Goal: Task Accomplishment & Management: Manage account settings

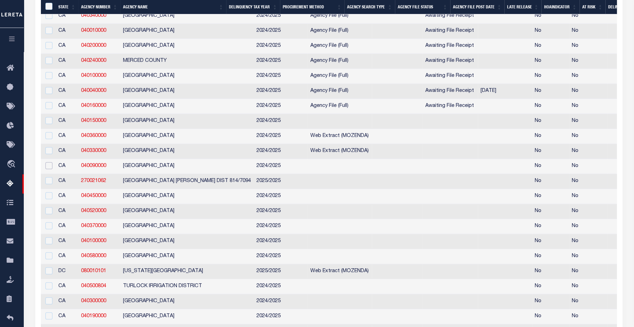
click at [51, 169] on input "checkbox" at bounding box center [48, 165] width 7 height 7
checkbox input "true"
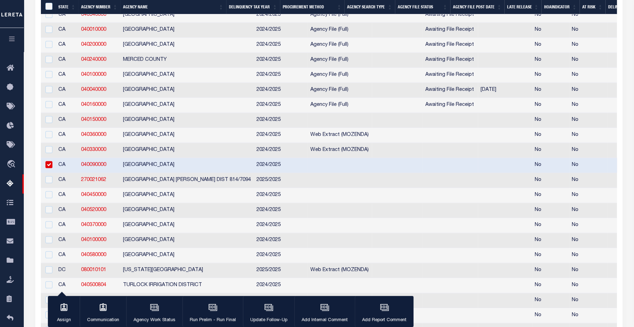
scroll to position [406, 0]
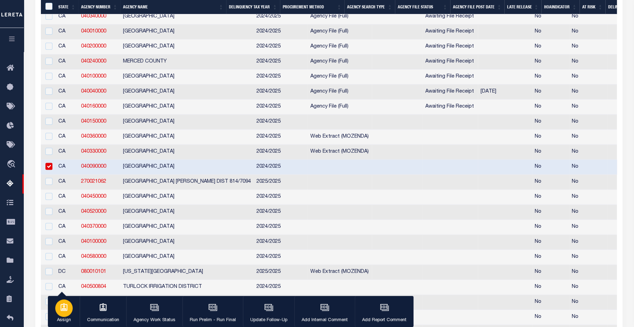
click at [63, 319] on p "Assign" at bounding box center [63, 320] width 17 height 7
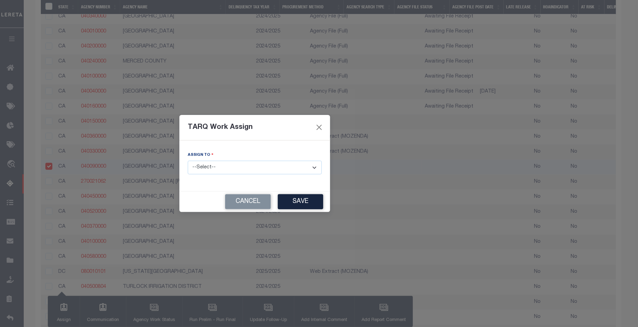
drag, startPoint x: 244, startPoint y: 163, endPoint x: 257, endPoint y: 167, distance: 12.9
click at [244, 163] on select "--Select-- --Unassigned-- --Unassigned-- Aakash Patel Agustin Fernandez Agustin…" at bounding box center [255, 168] width 134 height 14
click at [401, 168] on div "TARQ Work Assign Assign to --Select-- --Unassigned-- --Unassigned-- Aakash Pate…" at bounding box center [319, 163] width 638 height 327
click at [315, 127] on button "Close" at bounding box center [319, 127] width 9 height 9
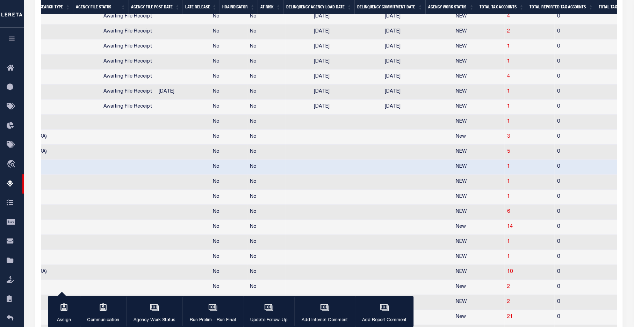
scroll to position [0, 339]
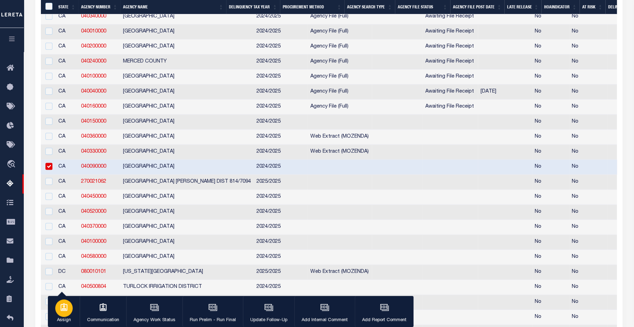
click at [65, 308] on icon "button" at bounding box center [63, 307] width 9 height 9
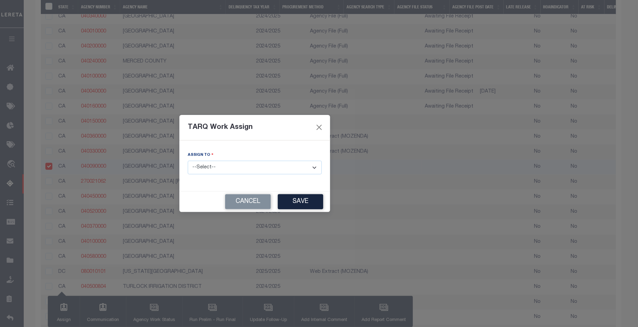
click at [210, 169] on select "--Select-- --Unassigned-- --Unassigned-- Aakash Patel Agustin Fernandez Agustin…" at bounding box center [255, 168] width 134 height 14
select select "[PERSON_NAME]"
click at [188, 161] on select "--Select-- --Unassigned-- --Unassigned-- Aakash Patel Agustin Fernandez Agustin…" at bounding box center [255, 168] width 134 height 14
click at [278, 198] on button "Save" at bounding box center [300, 201] width 45 height 15
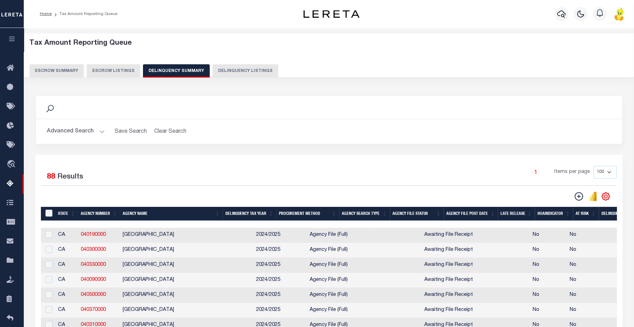
click at [81, 130] on button "Advanced Search" at bounding box center [76, 132] width 58 height 14
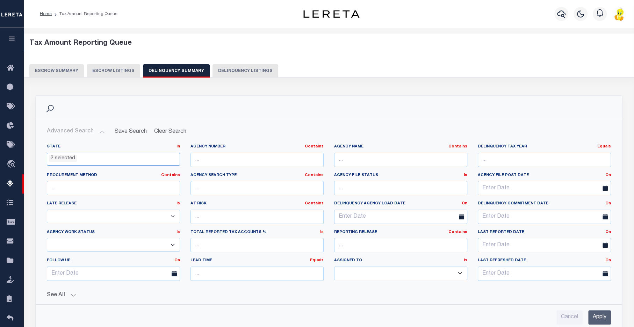
click at [98, 162] on span "2 selected" at bounding box center [113, 159] width 133 height 13
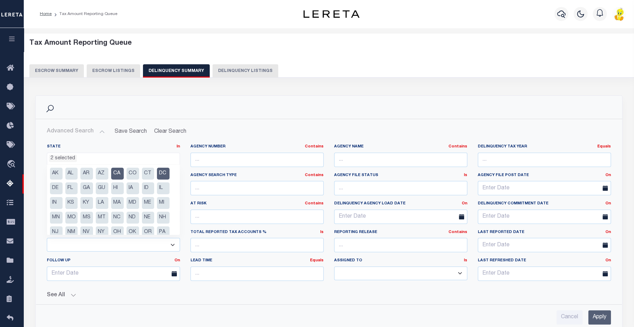
drag, startPoint x: 105, startPoint y: 230, endPoint x: 109, endPoint y: 193, distance: 37.3
click at [105, 229] on li "NY" at bounding box center [102, 232] width 13 height 12
drag, startPoint x: 110, startPoint y: 169, endPoint x: 114, endPoint y: 171, distance: 5.0
click at [110, 169] on ul "AK AL AR AZ CA CO CT DC DE FL GA GU HI IA ID IL IN KS KY LA MA MD ME MI MN MO M…" at bounding box center [113, 200] width 132 height 70
drag, startPoint x: 116, startPoint y: 173, endPoint x: 166, endPoint y: 172, distance: 50.0
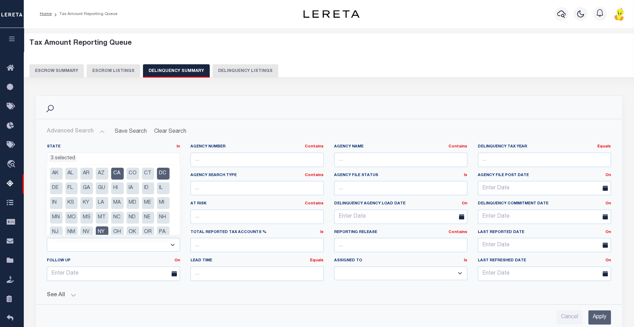
click at [116, 173] on li "CA" at bounding box center [117, 174] width 13 height 12
drag, startPoint x: 166, startPoint y: 172, endPoint x: 165, endPoint y: 175, distance: 3.6
click at [166, 171] on li "DC" at bounding box center [163, 174] width 13 height 12
select select "NY"
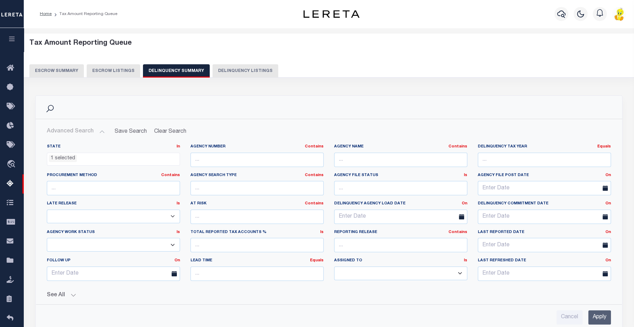
click at [599, 313] on input "Apply" at bounding box center [599, 317] width 23 height 14
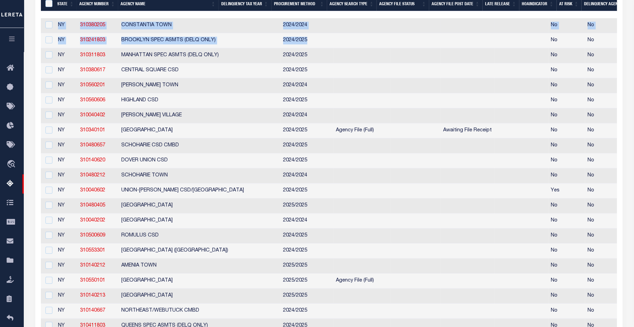
drag, startPoint x: 245, startPoint y: 14, endPoint x: 372, endPoint y: 23, distance: 126.7
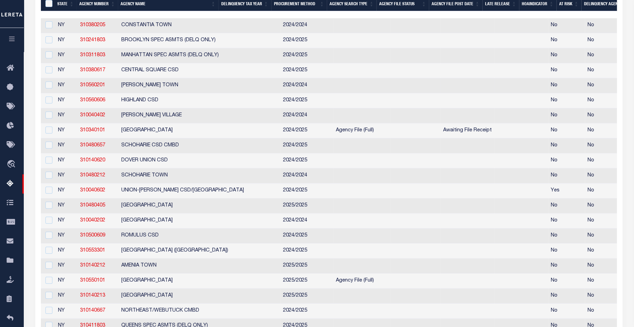
click at [440, 82] on td at bounding box center [467, 85] width 54 height 15
checkbox input "true"
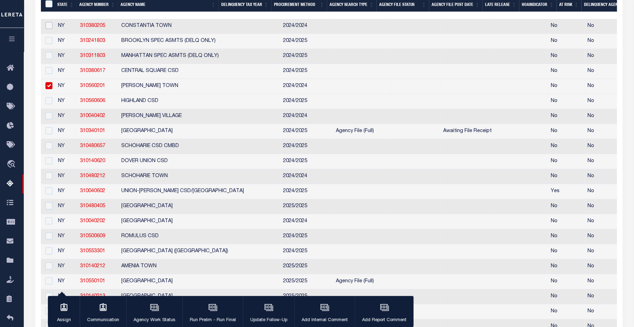
drag, startPoint x: 49, startPoint y: 24, endPoint x: 73, endPoint y: 37, distance: 27.2
click at [49, 24] on input "checkbox" at bounding box center [48, 25] width 7 height 7
checkbox input "true"
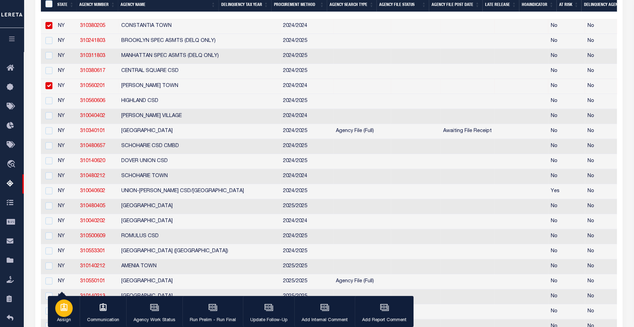
click at [64, 311] on icon "button" at bounding box center [63, 307] width 9 height 9
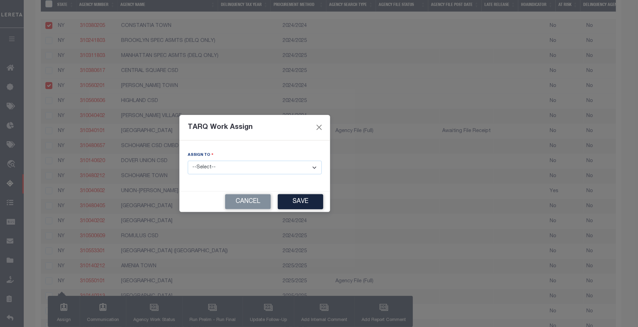
click at [261, 169] on select "--Select-- --Unassigned-- --Unassigned-- Aakash Patel Agustin Fernandez Agustin…" at bounding box center [255, 168] width 134 height 14
click at [226, 163] on select "--Select-- --Unassigned-- --Unassigned-- Aakash Patel Agustin Fernandez Agustin…" at bounding box center [255, 168] width 134 height 14
select select "[PERSON_NAME]"
click at [188, 161] on select "--Select-- --Unassigned-- --Unassigned-- Aakash Patel Agustin Fernandez Agustin…" at bounding box center [255, 168] width 134 height 14
click at [278, 200] on button "Save" at bounding box center [300, 201] width 45 height 15
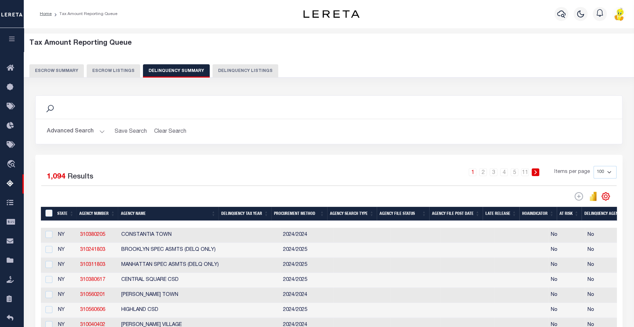
click at [68, 136] on button "Advanced Search" at bounding box center [76, 132] width 58 height 14
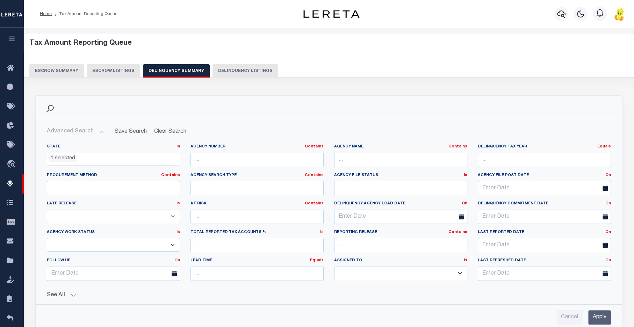
click at [374, 269] on select "--Unassigned-- --Others-- --Unassigned-- Aakash Patel Agustin Fernandez Agustin…" at bounding box center [400, 273] width 133 height 14
select select "[PERSON_NAME]"
click at [334, 266] on select "--Unassigned-- --Others-- --Unassigned-- Aakash Patel Agustin Fernandez Agustin…" at bounding box center [400, 273] width 133 height 14
click at [597, 318] on input "Apply" at bounding box center [599, 317] width 23 height 14
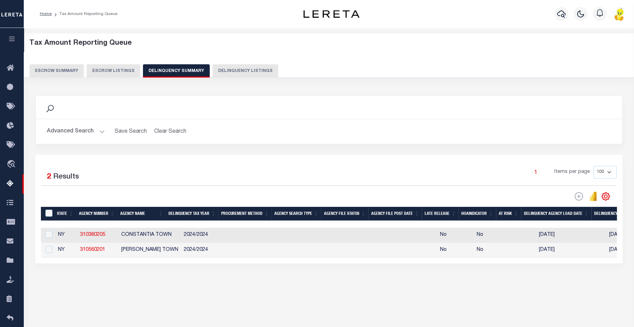
scroll to position [0, 0]
click at [75, 130] on button "Advanced Search" at bounding box center [76, 132] width 58 height 14
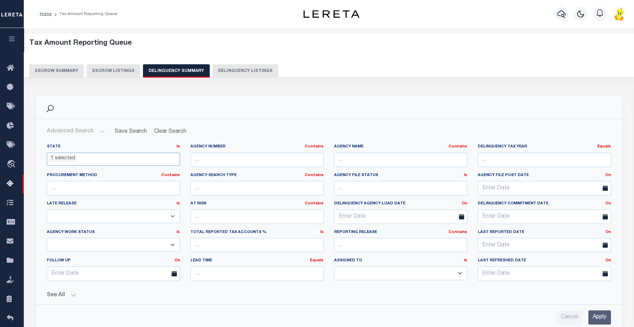
click at [99, 156] on ul "1 selected" at bounding box center [113, 157] width 132 height 9
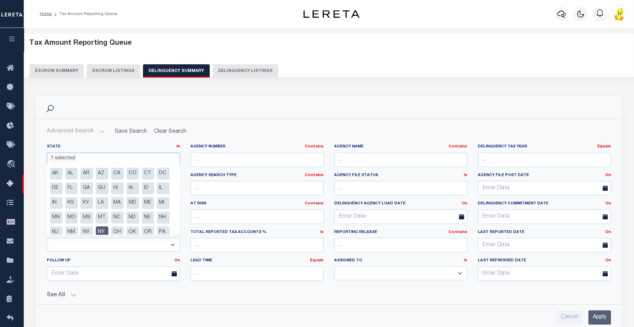
click at [74, 158] on li "1 selected" at bounding box center [63, 159] width 28 height 8
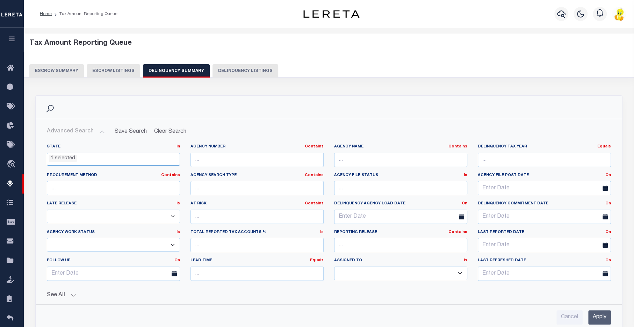
click at [110, 158] on ul "1 selected" at bounding box center [113, 157] width 132 height 9
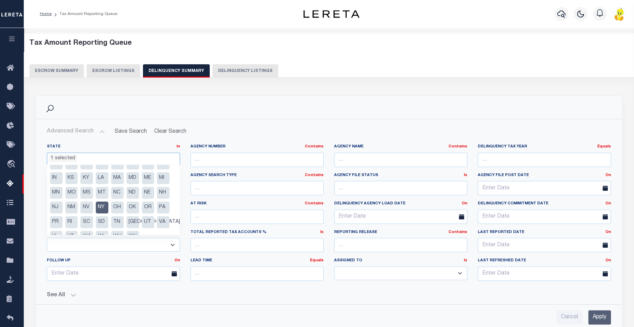
scroll to position [35, 0]
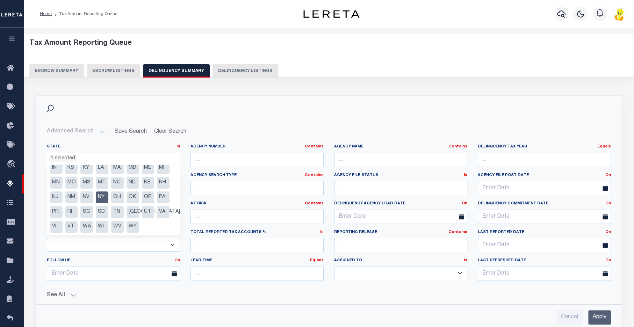
click at [149, 223] on ul "AK AL AR AZ CA CO CT DC DE FL GA GU HI IA ID IL IN KS KY LA MA MD ME MI MN MO M…" at bounding box center [113, 200] width 132 height 70
click at [148, 224] on ul "AK AL AR AZ CA CO CT DC DE FL GA GU HI IA ID IL IN KS KY LA MA MD ME MI MN MO M…" at bounding box center [113, 200] width 132 height 70
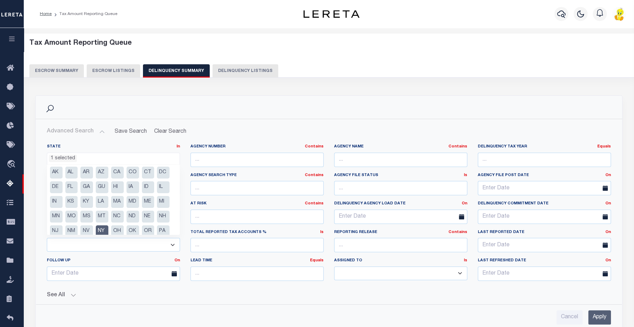
scroll to position [0, 0]
click at [115, 171] on li "CA" at bounding box center [117, 174] width 13 height 12
select select "CA"
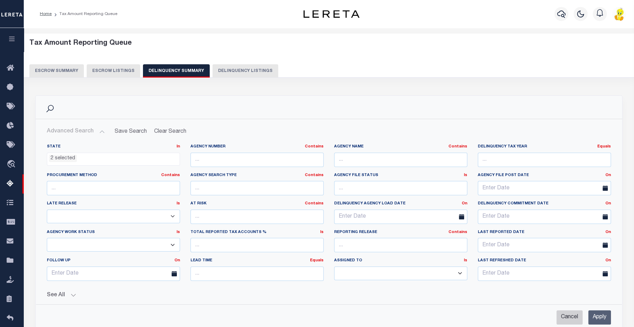
click at [558, 312] on input "Cancel" at bounding box center [569, 317] width 26 height 14
checkbox input "true"
select select
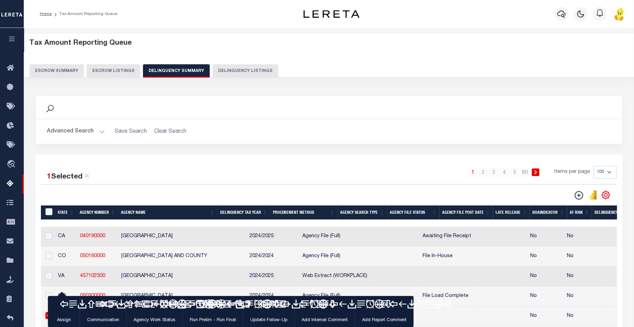
click at [564, 311] on td "No" at bounding box center [582, 316] width 37 height 20
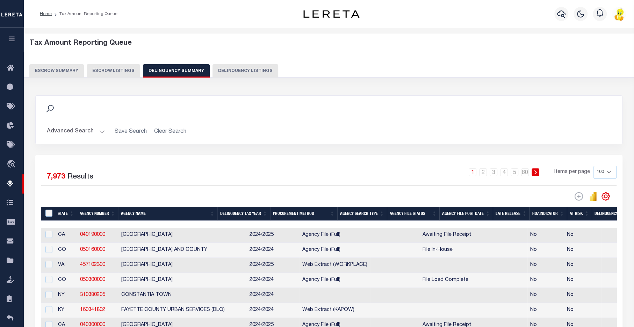
checkbox input "false"
drag, startPoint x: 72, startPoint y: 128, endPoint x: 89, endPoint y: 131, distance: 17.6
click at [72, 127] on button "Advanced Search" at bounding box center [76, 132] width 58 height 14
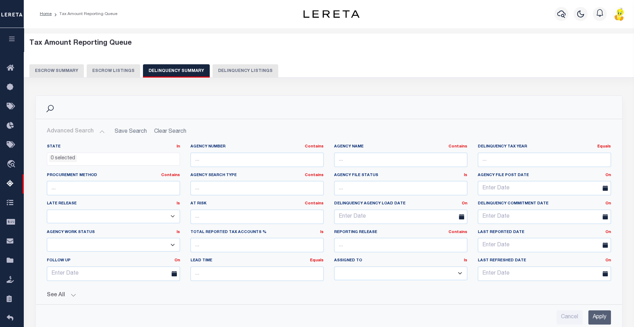
click at [386, 269] on select "--Unassigned-- --Others-- --Unassigned-- Aakash Patel Agustin Fernandez Agustin…" at bounding box center [400, 273] width 133 height 14
select select "[PERSON_NAME]"
click at [334, 266] on select "--Unassigned-- --Others-- --Unassigned-- Aakash Patel Agustin Fernandez Agustin…" at bounding box center [400, 273] width 133 height 14
click at [596, 315] on input "Apply" at bounding box center [599, 317] width 23 height 14
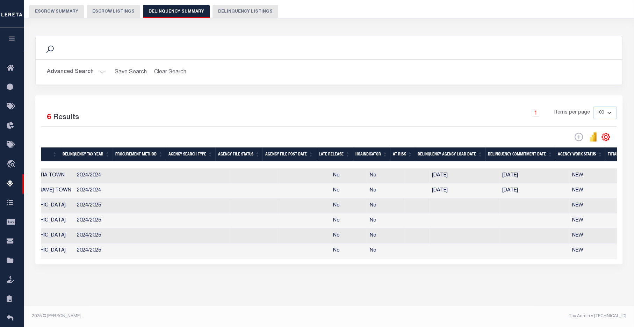
scroll to position [0, 156]
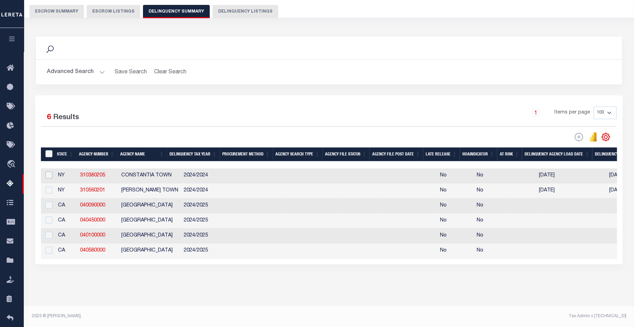
click at [50, 171] on input "checkbox" at bounding box center [48, 174] width 7 height 7
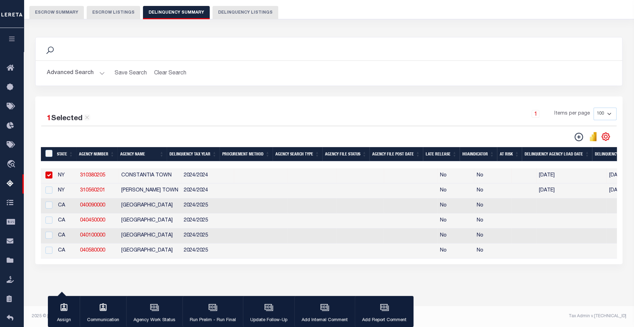
click at [90, 173] on link "310380205" at bounding box center [92, 175] width 25 height 5
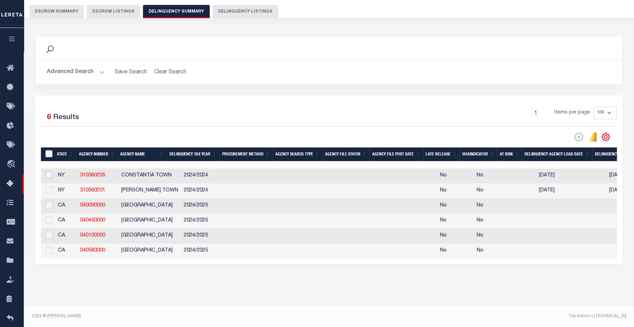
click at [48, 171] on input "checkbox" at bounding box center [48, 174] width 7 height 7
checkbox input "true"
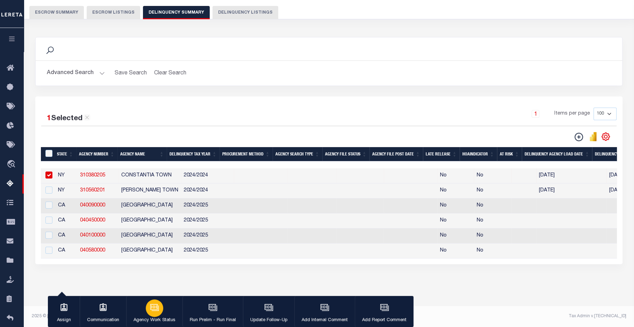
click at [157, 322] on p "Agency Work Status" at bounding box center [154, 320] width 42 height 7
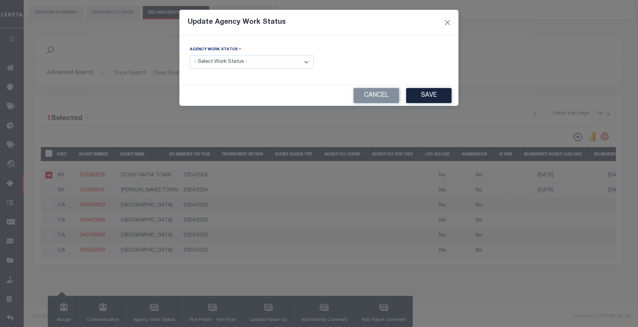
click at [299, 63] on select "- Select Work Status - In Progress Pending Agency Follow-up Pending QC Ready fo…" at bounding box center [252, 63] width 124 height 14
click at [305, 62] on select "- Select Work Status - In Progress Pending Agency Follow-up Pending QC Ready fo…" at bounding box center [252, 63] width 124 height 14
select select "7"
click at [190, 56] on select "- Select Work Status - In Progress Pending Agency Follow-up Pending QC Ready fo…" at bounding box center [252, 63] width 124 height 14
click at [434, 94] on button "Save" at bounding box center [429, 95] width 45 height 15
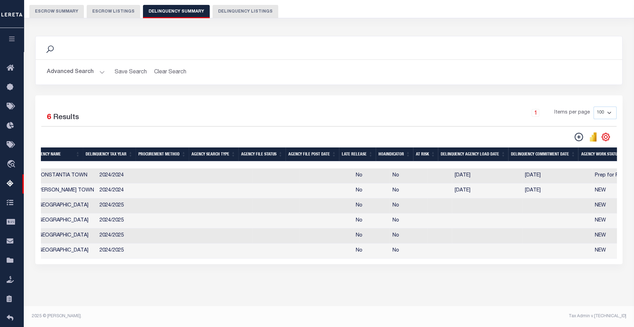
scroll to position [0, 129]
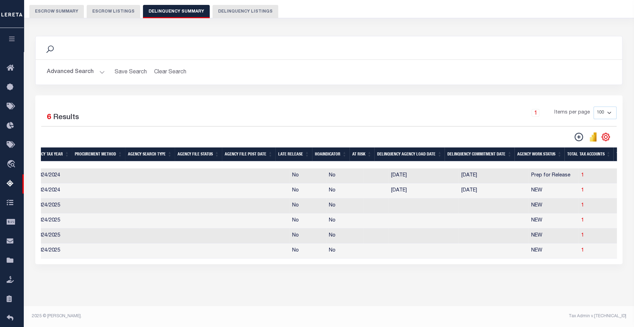
click at [540, 148] on th "Agency Work Status" at bounding box center [539, 154] width 50 height 14
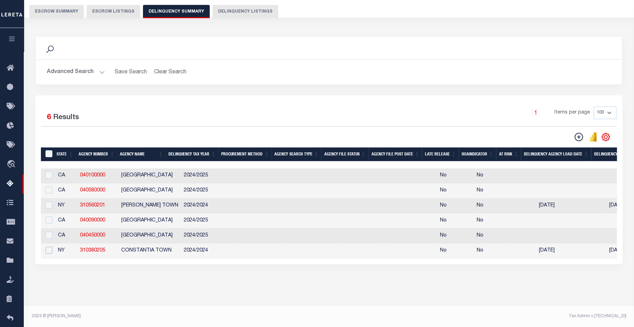
click at [48, 247] on input "checkbox" at bounding box center [48, 250] width 7 height 7
checkbox input "true"
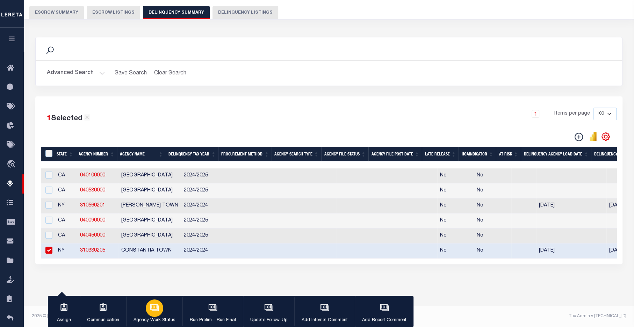
click at [151, 316] on button "Agency Work Status" at bounding box center [154, 311] width 56 height 31
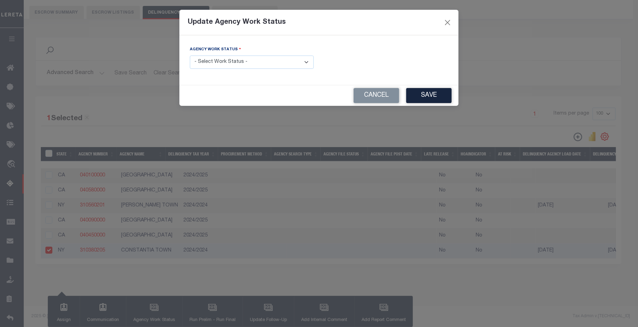
click at [285, 60] on select "- Select Work Status - In Progress Pending Agency Follow-up Pending QC Ready fo…" at bounding box center [252, 63] width 124 height 14
select select "6"
click at [190, 56] on select "- Select Work Status - In Progress Pending Agency Follow-up Pending QC Ready fo…" at bounding box center [252, 63] width 124 height 14
click at [443, 93] on button "Save" at bounding box center [429, 95] width 45 height 15
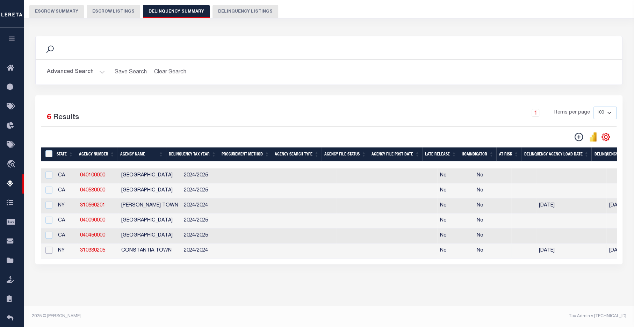
click at [50, 247] on input "checkbox" at bounding box center [48, 250] width 7 height 7
checkbox input "true"
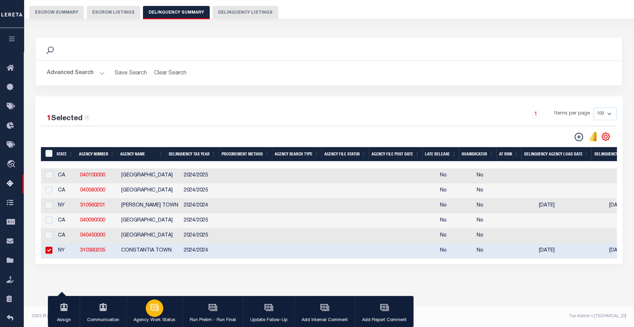
click at [150, 307] on icon "button" at bounding box center [153, 307] width 7 height 6
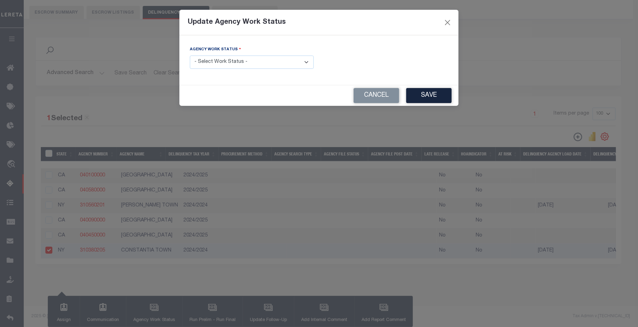
click at [260, 63] on select "- Select Work Status - In Progress Pending Agency Follow-up Pending QC Ready fo…" at bounding box center [252, 63] width 124 height 14
select select "2"
click at [190, 56] on select "- Select Work Status - In Progress Pending Agency Follow-up Pending QC Ready fo…" at bounding box center [252, 63] width 124 height 14
click at [429, 95] on button "Save" at bounding box center [429, 95] width 45 height 15
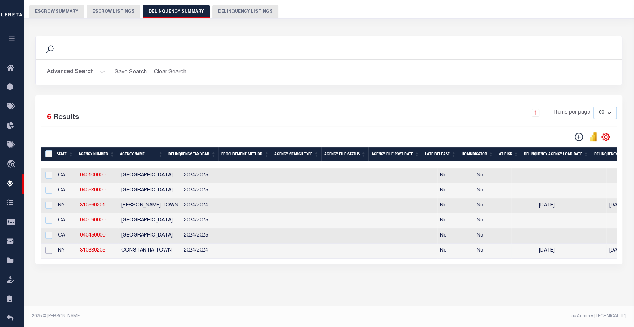
drag, startPoint x: 50, startPoint y: 246, endPoint x: 75, endPoint y: 249, distance: 26.0
click at [50, 247] on input "checkbox" at bounding box center [48, 250] width 7 height 7
checkbox input "true"
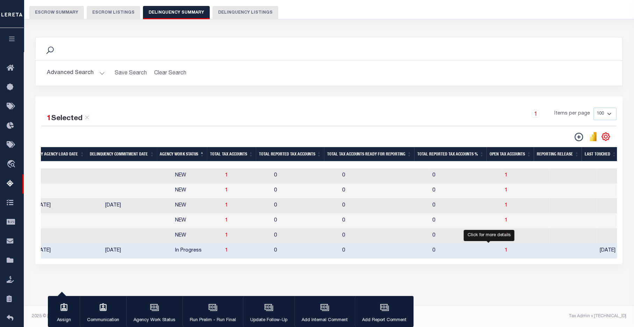
click at [504, 248] on span "1" at bounding box center [505, 250] width 3 height 5
select select "100"
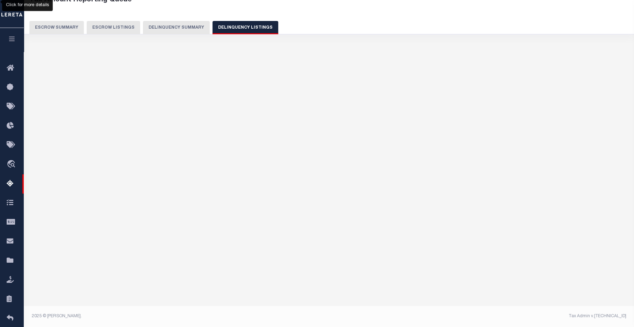
select select "100"
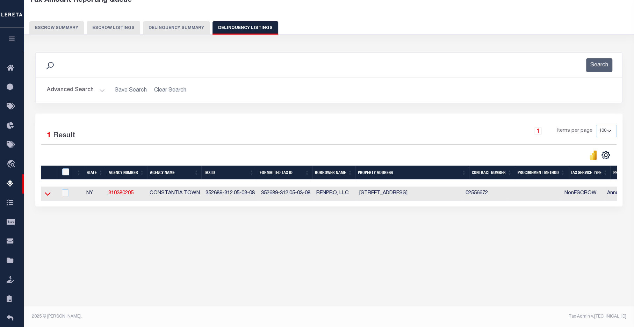
click at [50, 193] on icon at bounding box center [48, 193] width 6 height 7
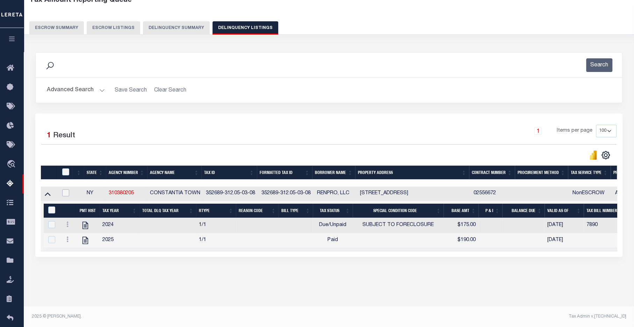
click at [67, 195] on input "checkbox" at bounding box center [65, 192] width 7 height 7
checkbox input "true"
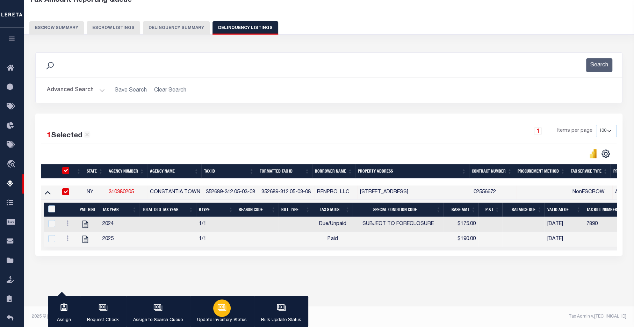
click at [225, 308] on icon "button" at bounding box center [222, 307] width 7 height 5
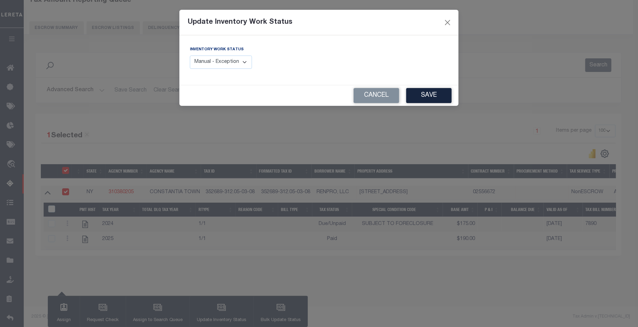
click at [241, 61] on select "Manual - Exception Pended - Awaiting Search Late Add Exception Completed" at bounding box center [221, 63] width 62 height 14
select select "4"
click at [190, 56] on select "Manual - Exception Pended - Awaiting Search Late Add Exception Completed" at bounding box center [221, 63] width 62 height 14
click at [435, 97] on button "Save" at bounding box center [429, 95] width 45 height 15
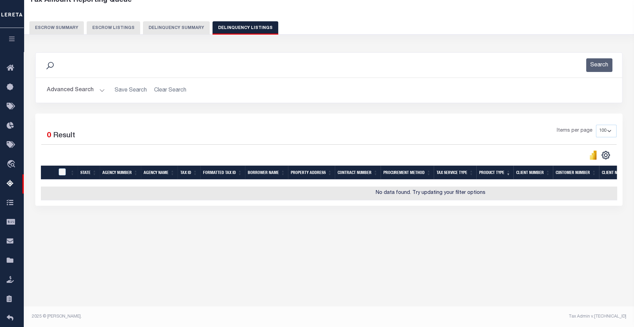
drag, startPoint x: 172, startPoint y: 21, endPoint x: 191, endPoint y: 32, distance: 22.4
click at [173, 21] on button "Delinquency Summary" at bounding box center [176, 27] width 67 height 13
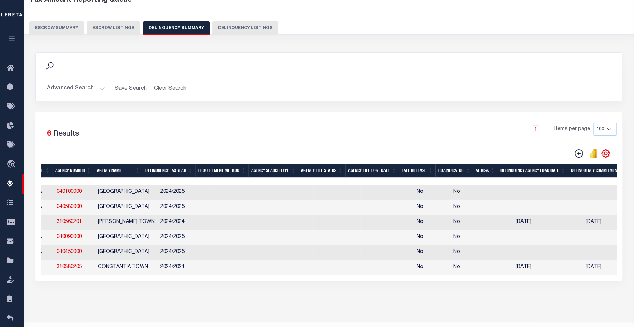
scroll to position [0, 0]
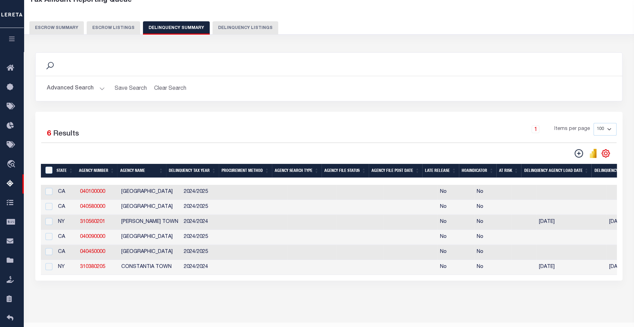
drag, startPoint x: 253, startPoint y: 283, endPoint x: 259, endPoint y: 283, distance: 6.3
click at [259, 280] on div "1 Selected 6 Results 1 Items per page 25 100 200 500 1000" at bounding box center [328, 196] width 587 height 169
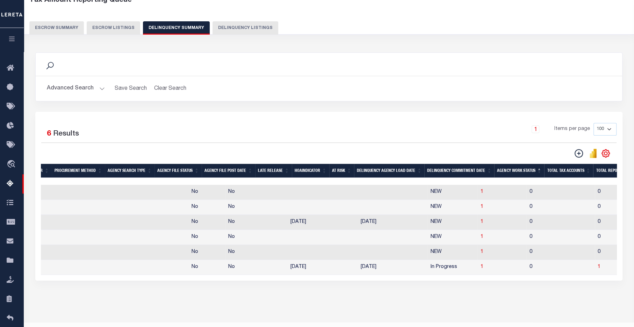
scroll to position [0, 248]
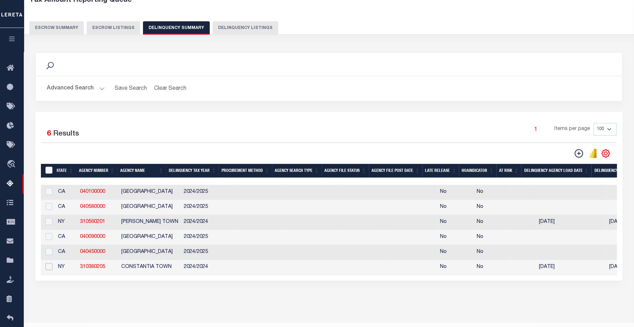
click at [51, 270] on input "checkbox" at bounding box center [48, 266] width 7 height 7
checkbox input "true"
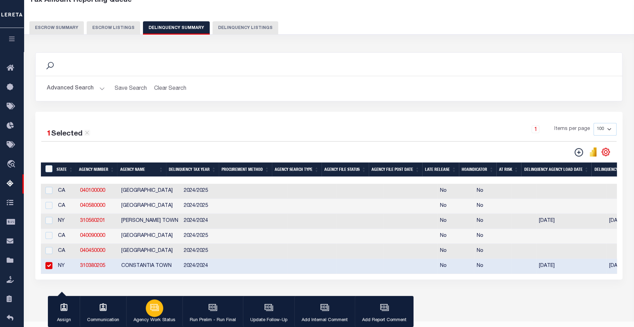
click at [155, 314] on div "button" at bounding box center [154, 307] width 17 height 17
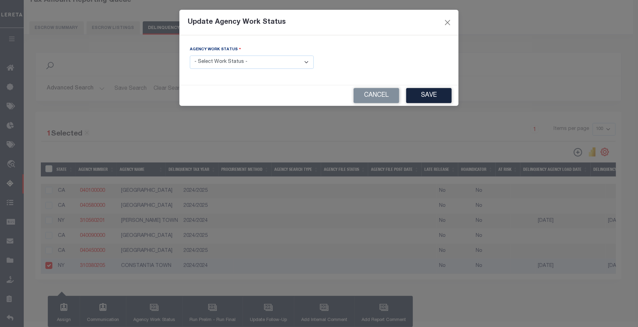
click at [270, 62] on select "- Select Work Status - In Progress Pending Agency Follow-up Pending QC Ready fo…" at bounding box center [252, 63] width 124 height 14
select select "7"
click at [190, 56] on select "- Select Work Status - In Progress Pending Agency Follow-up Pending QC Ready fo…" at bounding box center [252, 63] width 124 height 14
click at [437, 95] on button "Save" at bounding box center [429, 95] width 45 height 15
